Goal: Task Accomplishment & Management: Complete application form

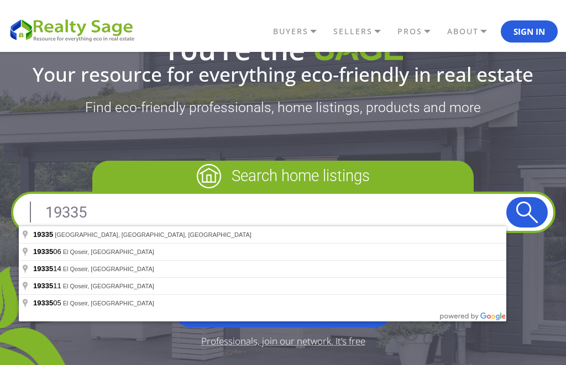
click at [526, 212] on button "submit" at bounding box center [526, 212] width 41 height 30
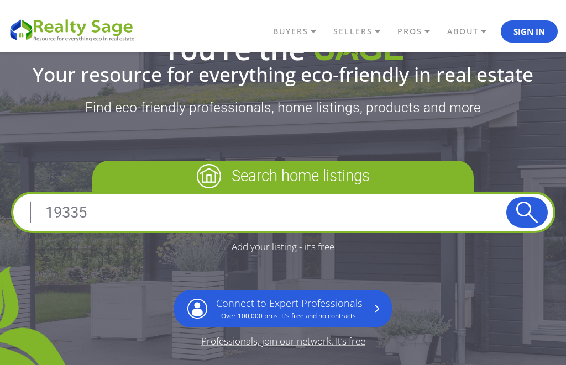
type input "Bradford Township, PA 16701, USA"
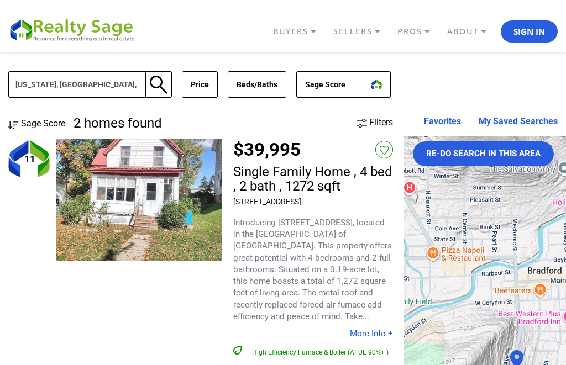
click at [299, 31] on link "BUYERS" at bounding box center [300, 31] width 60 height 19
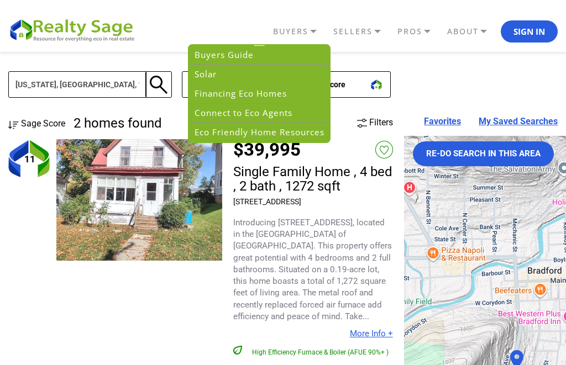
click at [207, 72] on link "Solar" at bounding box center [259, 74] width 140 height 19
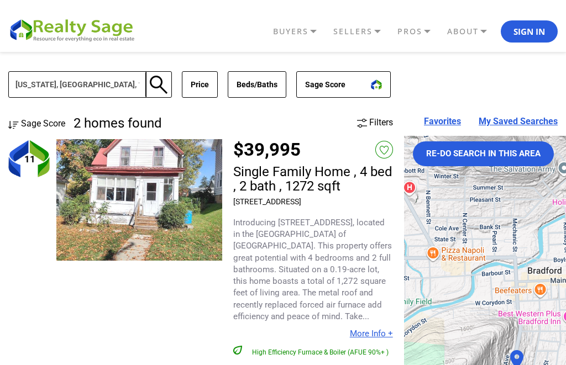
click at [309, 26] on link "BUYERS" at bounding box center [300, 31] width 60 height 19
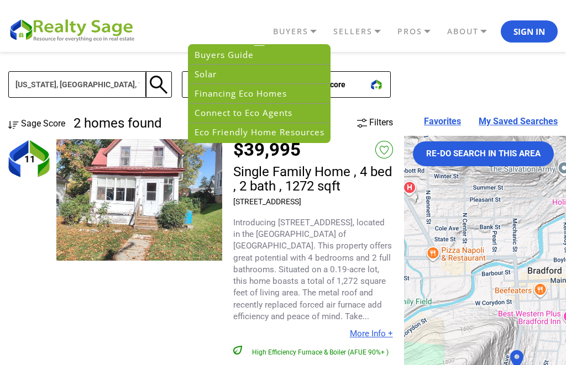
click at [372, 28] on link "SELLERS" at bounding box center [362, 31] width 64 height 19
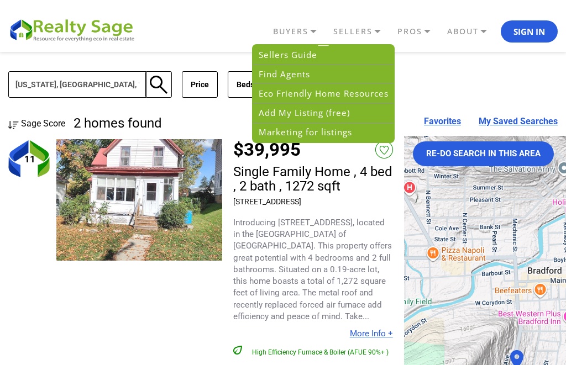
click at [300, 55] on link "Sellers Guide" at bounding box center [323, 54] width 140 height 19
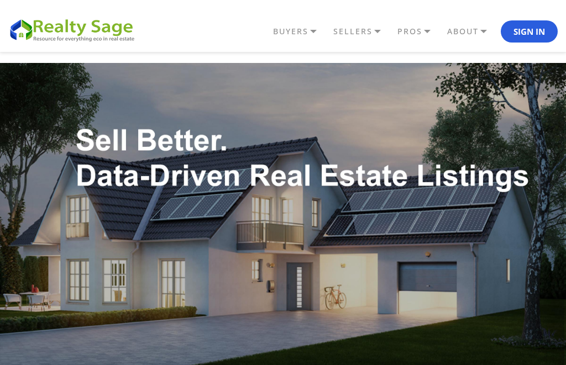
click at [362, 31] on link "SELLERS" at bounding box center [362, 31] width 64 height 19
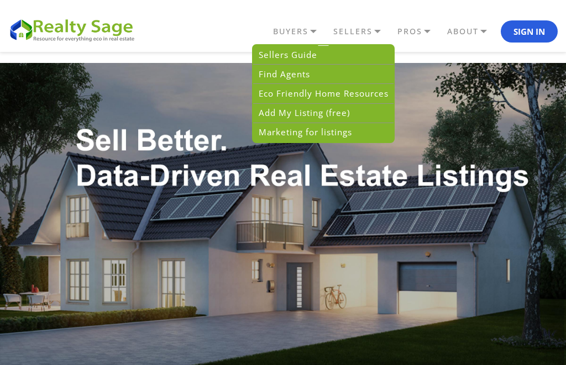
click at [290, 71] on link "Find Agents" at bounding box center [323, 74] width 140 height 19
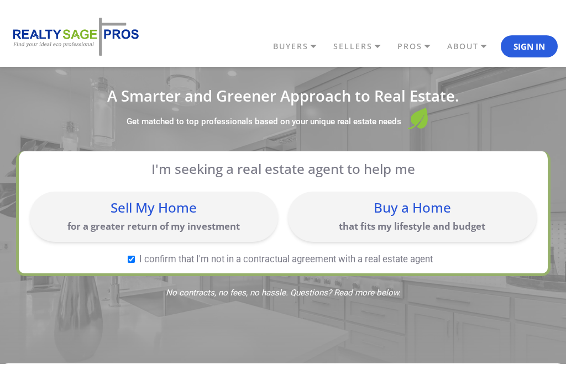
click at [412, 50] on link "PROS" at bounding box center [419, 46] width 50 height 19
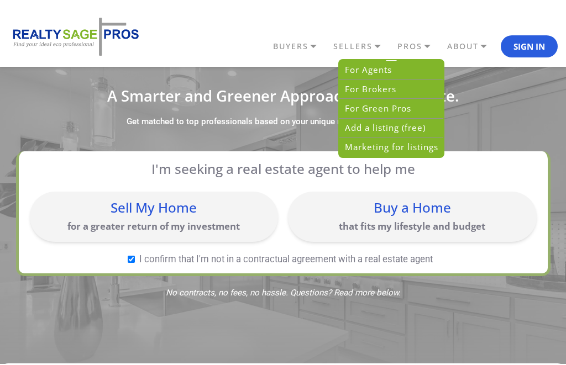
click at [384, 127] on link "Add a listing (free)" at bounding box center [391, 128] width 104 height 19
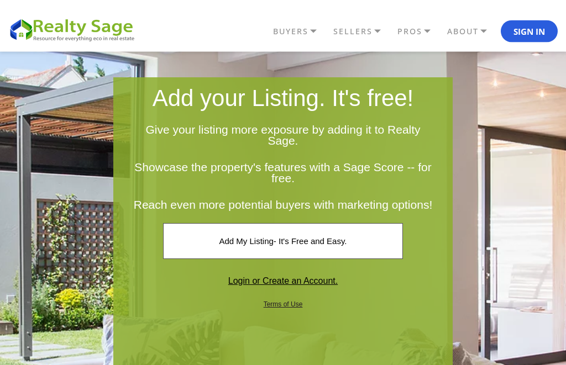
scroll to position [31, 0]
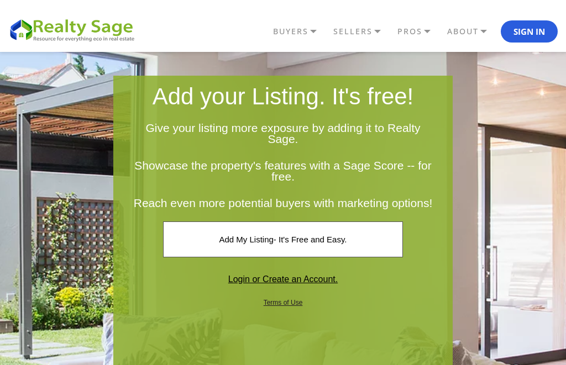
click at [311, 245] on link "Add My Listing- It's Free and Easy." at bounding box center [282, 239] width 239 height 36
